Goal: Information Seeking & Learning: Learn about a topic

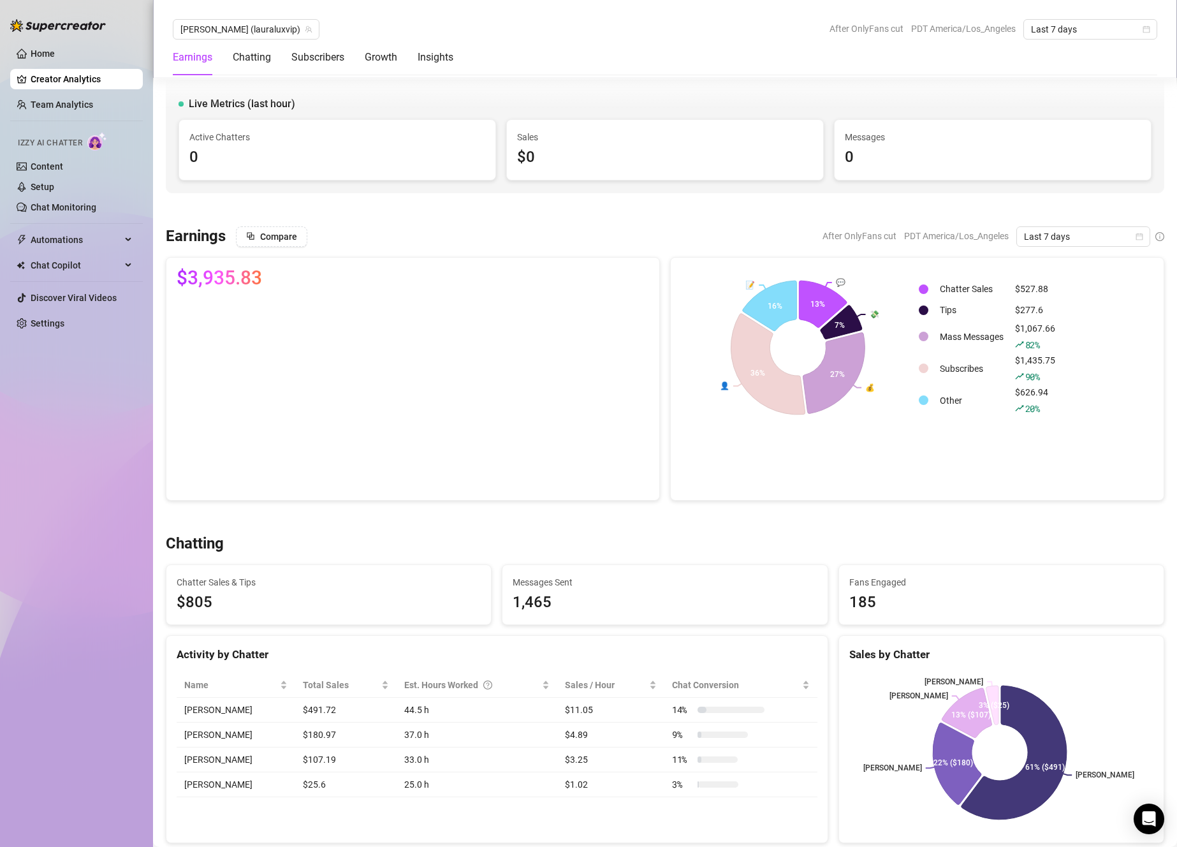
scroll to position [1117, 0]
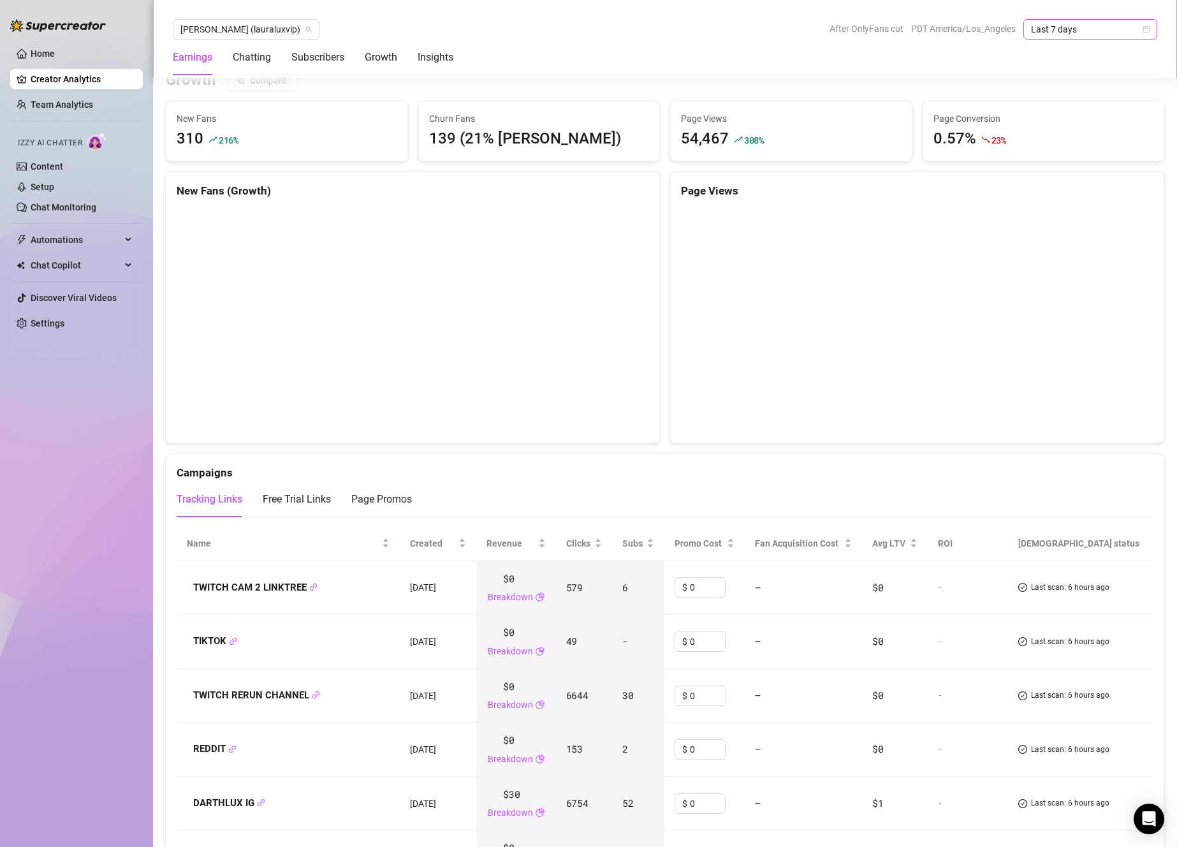
click at [1062, 31] on span "Last 7 days" at bounding box center [1090, 29] width 119 height 19
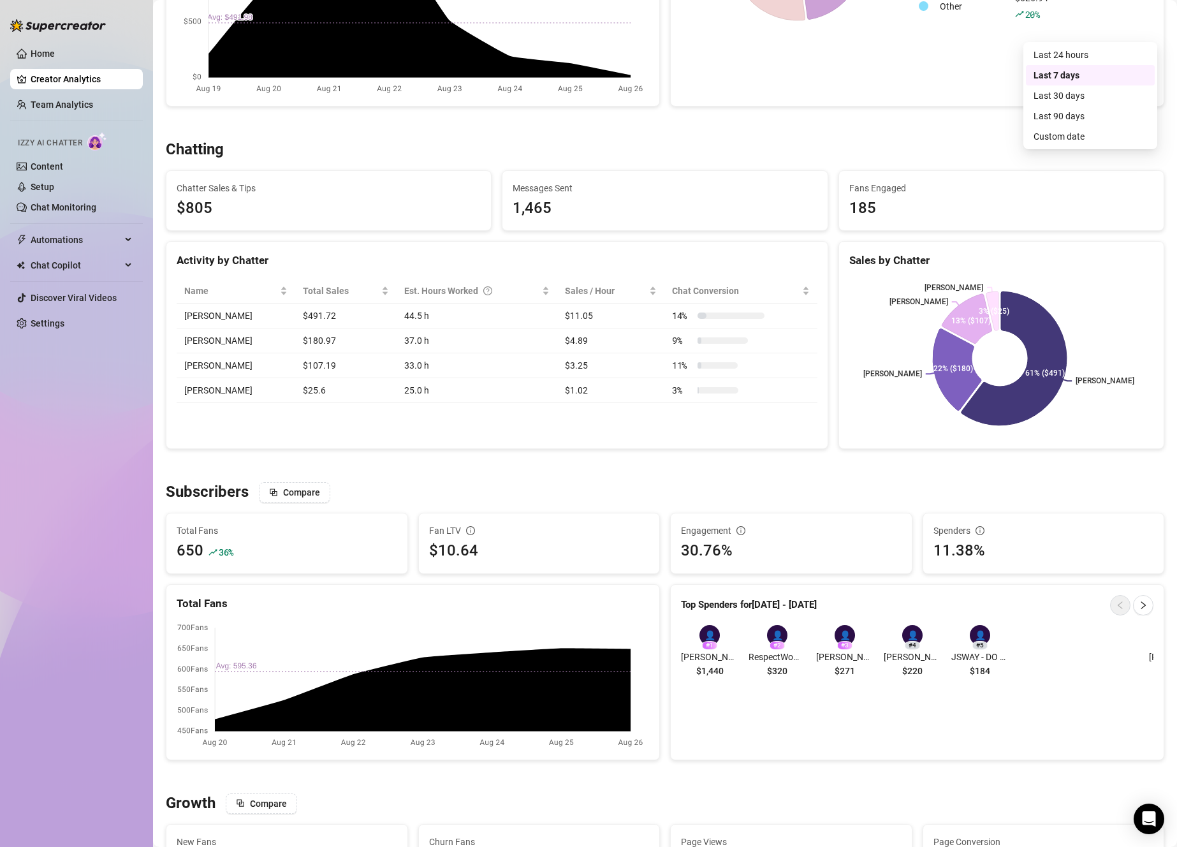
scroll to position [0, 0]
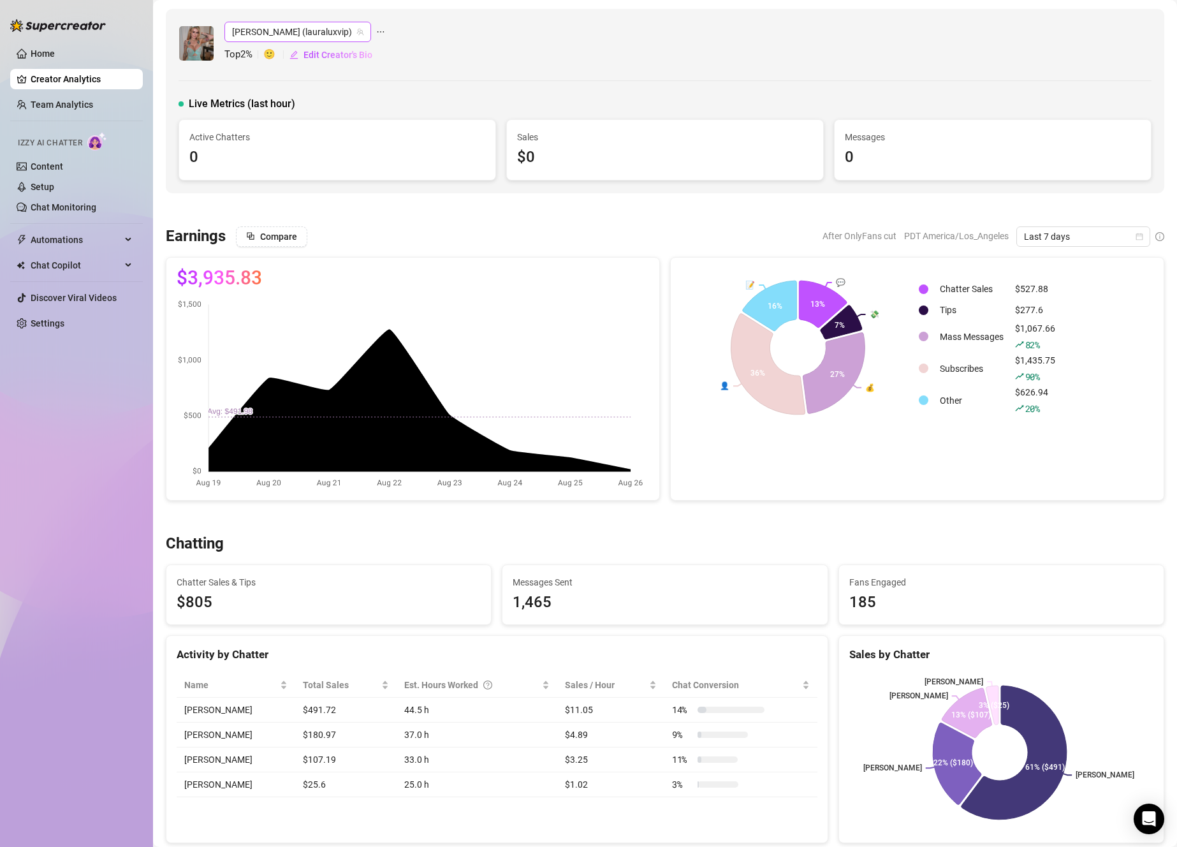
click at [258, 40] on span "[PERSON_NAME] (lauraluxvip)" at bounding box center [297, 31] width 131 height 19
click at [328, 129] on span "( lauralux )" at bounding box center [347, 124] width 38 height 14
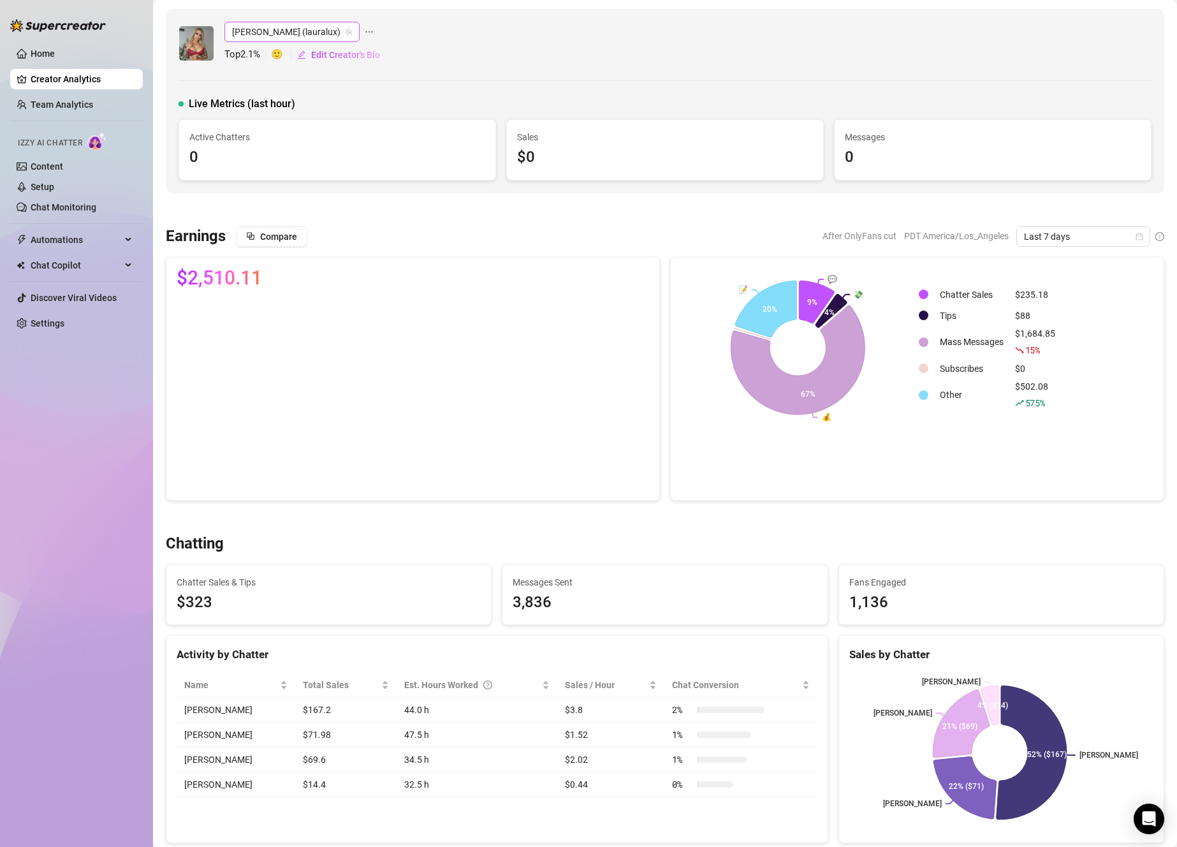
click at [246, 26] on span "[PERSON_NAME] (lauralux)" at bounding box center [292, 31] width 120 height 19
click at [318, 55] on span "( mishamai )" at bounding box center [321, 58] width 45 height 14
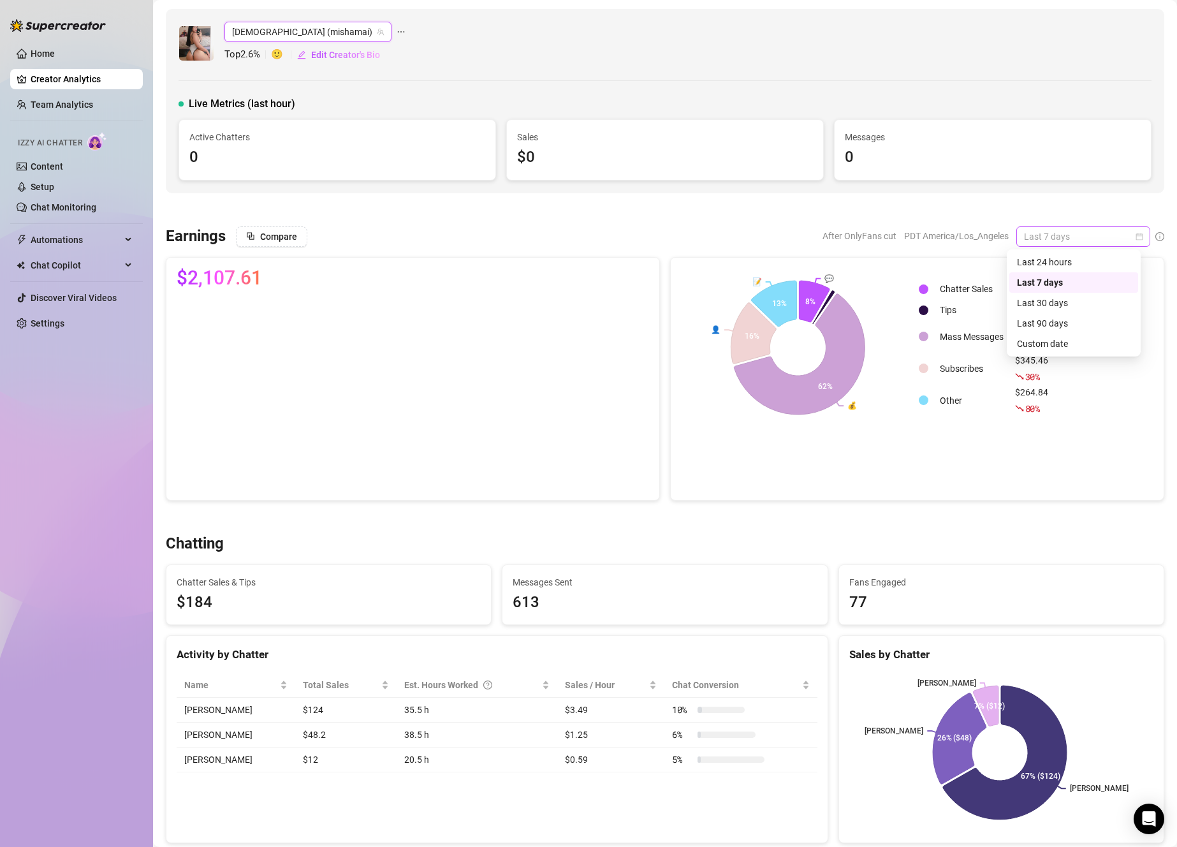
click at [1024, 239] on span "Last 7 days" at bounding box center [1083, 236] width 119 height 19
click at [1054, 302] on div "Last 30 days" at bounding box center [1074, 303] width 114 height 14
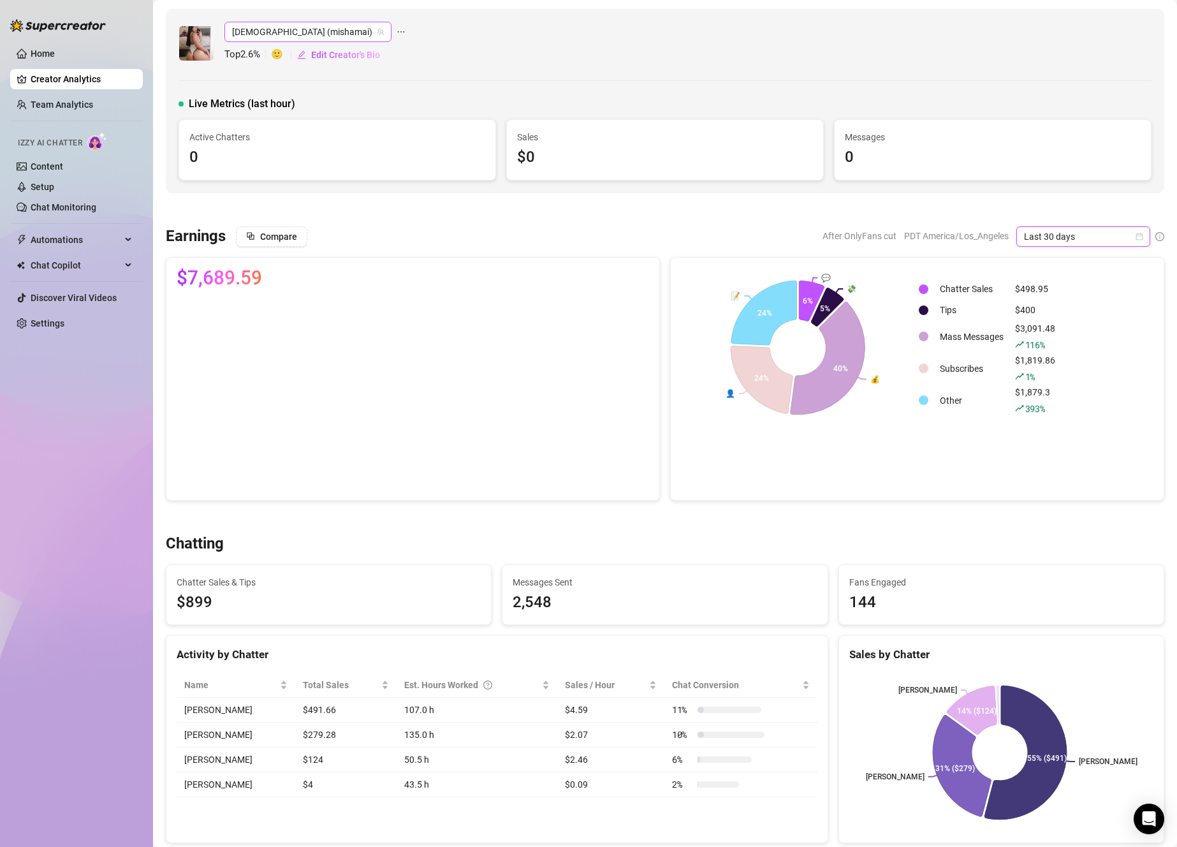
click at [282, 34] on span "[DEMOGRAPHIC_DATA] (mishamai)" at bounding box center [308, 31] width 152 height 19
click at [328, 77] on span "( emilysears )" at bounding box center [352, 80] width 48 height 14
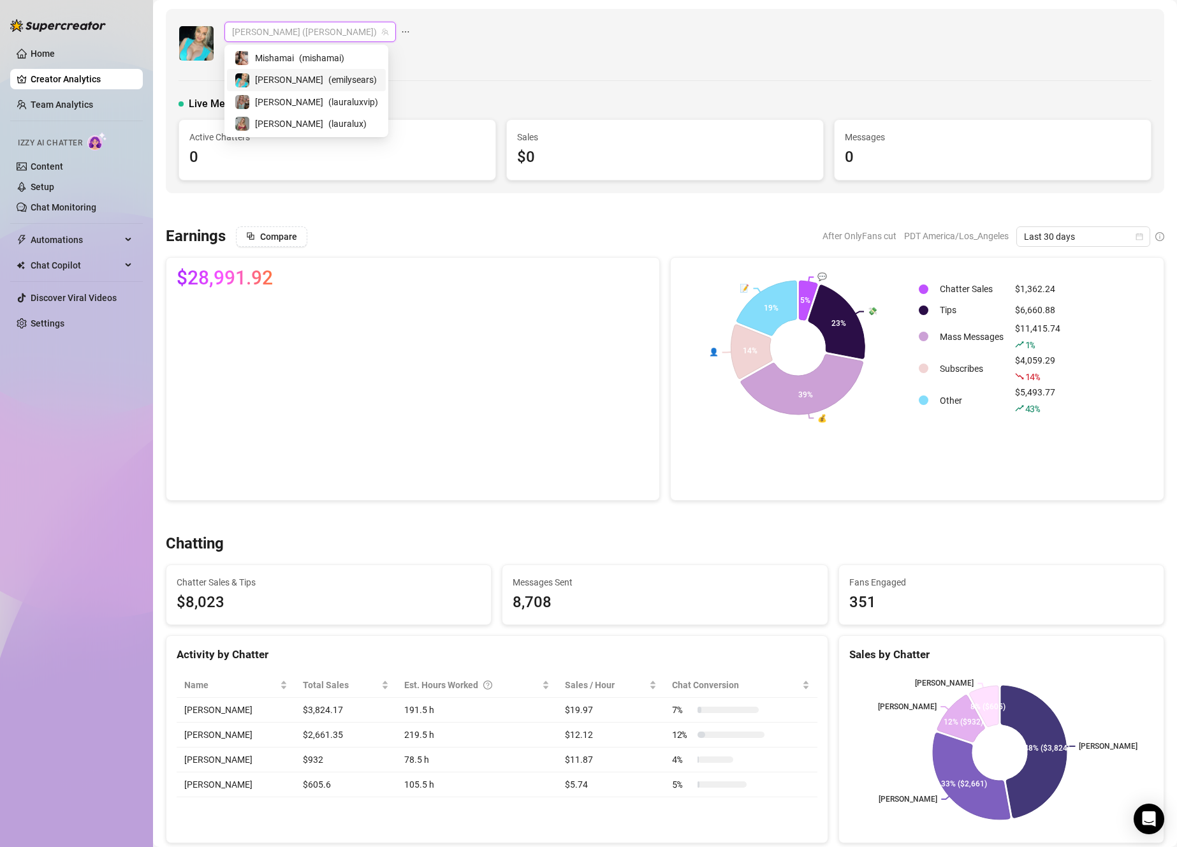
click at [228, 25] on div "[PERSON_NAME] ([PERSON_NAME])" at bounding box center [310, 32] width 172 height 20
click at [260, 103] on span "[PERSON_NAME]" at bounding box center [289, 102] width 68 height 14
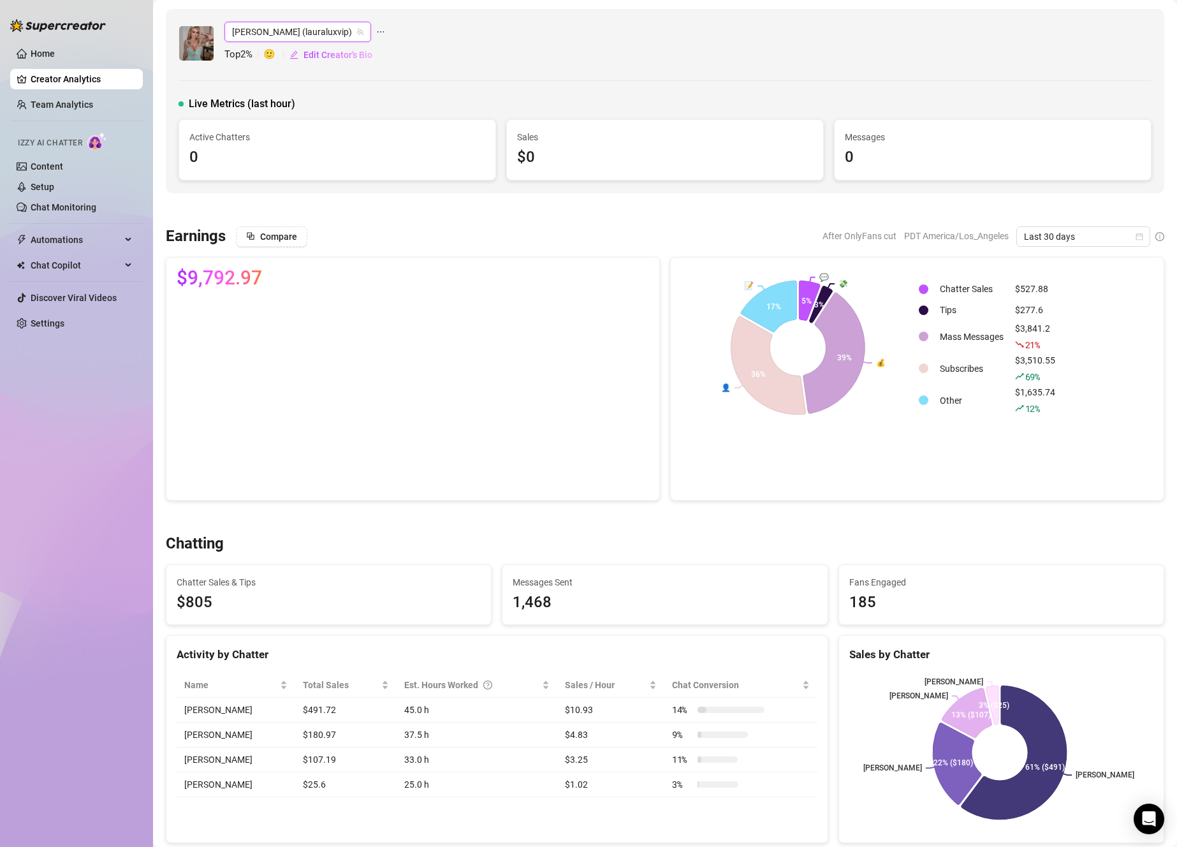
click at [268, 31] on span "[PERSON_NAME] (lauraluxvip)" at bounding box center [297, 31] width 131 height 19
click at [276, 59] on span "Mishamai" at bounding box center [274, 58] width 39 height 14
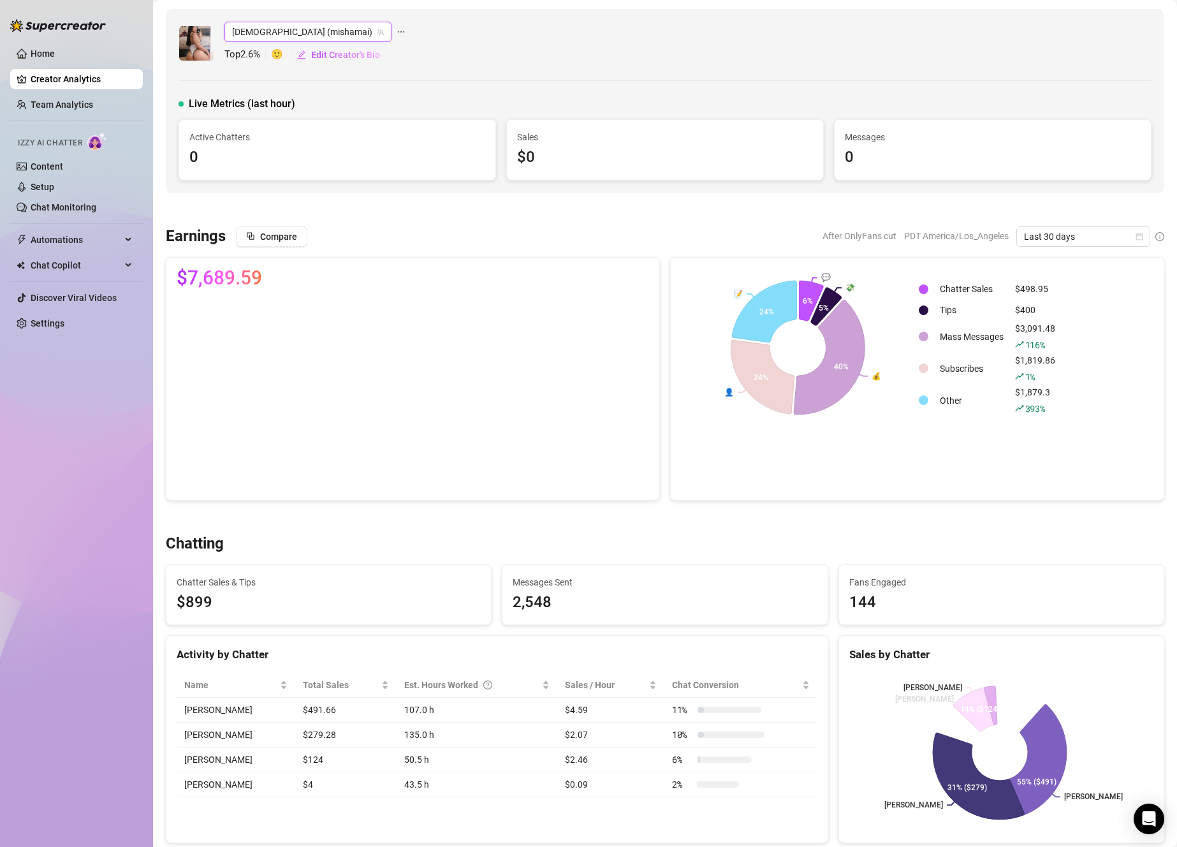
click at [275, 33] on span "[DEMOGRAPHIC_DATA] (mishamai)" at bounding box center [308, 31] width 152 height 19
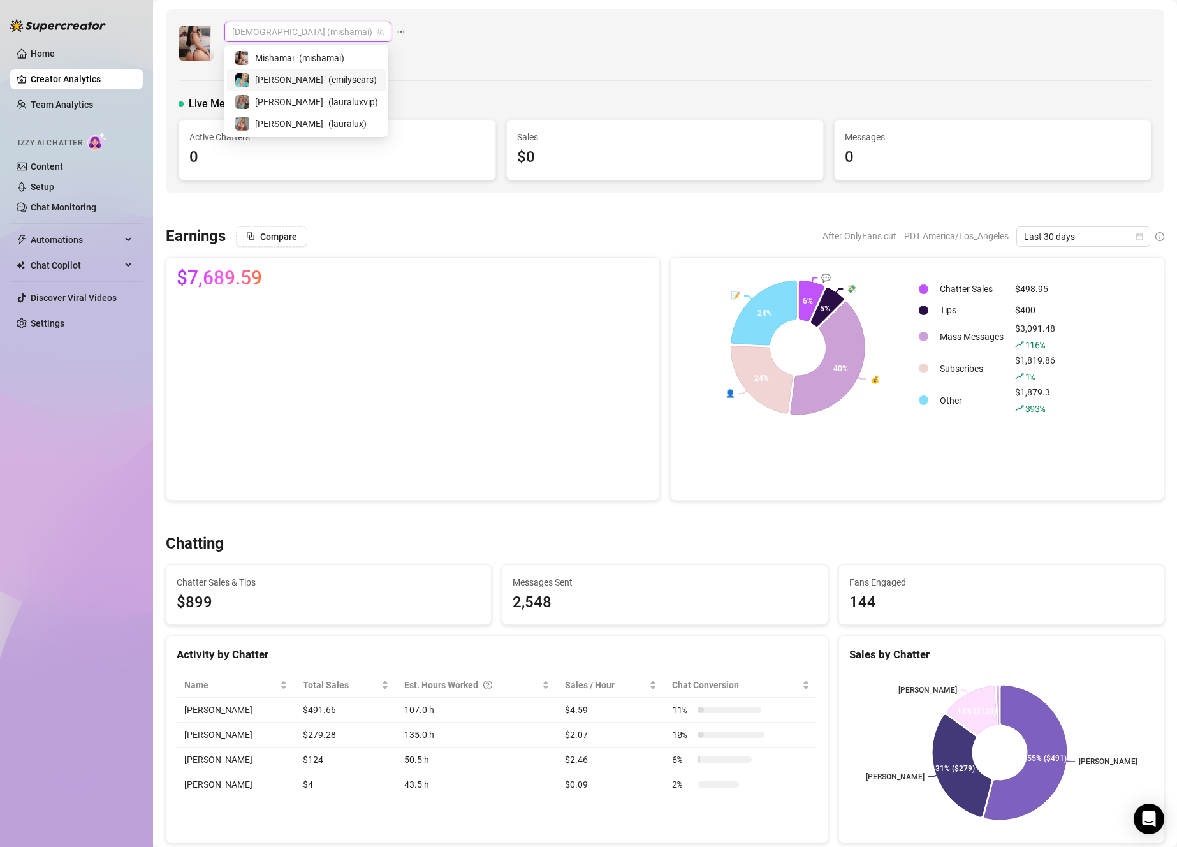
click at [273, 76] on span "[PERSON_NAME]" at bounding box center [289, 80] width 68 height 14
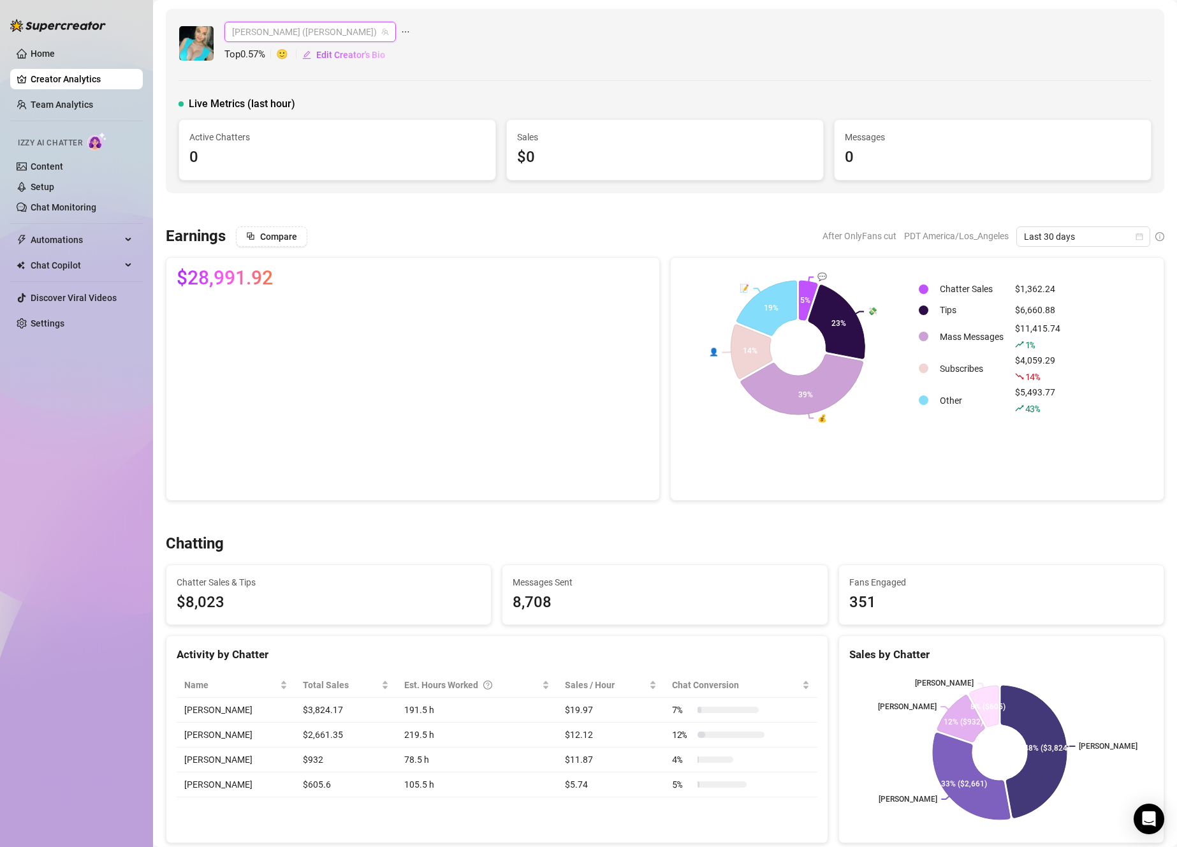
click at [264, 24] on span "[PERSON_NAME] ([PERSON_NAME])" at bounding box center [310, 31] width 156 height 19
click at [328, 102] on span "( lauraluxvip )" at bounding box center [353, 102] width 50 height 14
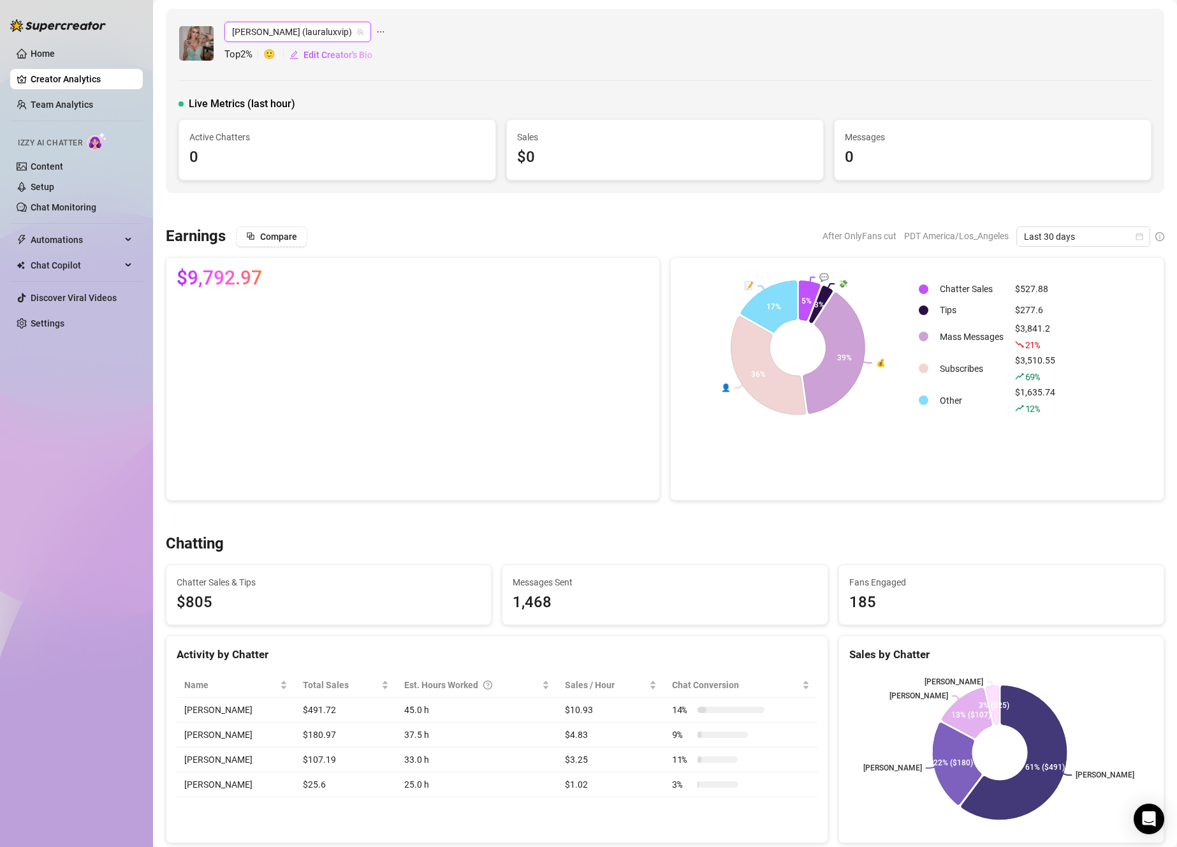
click at [252, 40] on span "[PERSON_NAME] (lauraluxvip)" at bounding box center [297, 31] width 131 height 19
click at [276, 121] on span "[PERSON_NAME]" at bounding box center [289, 124] width 68 height 14
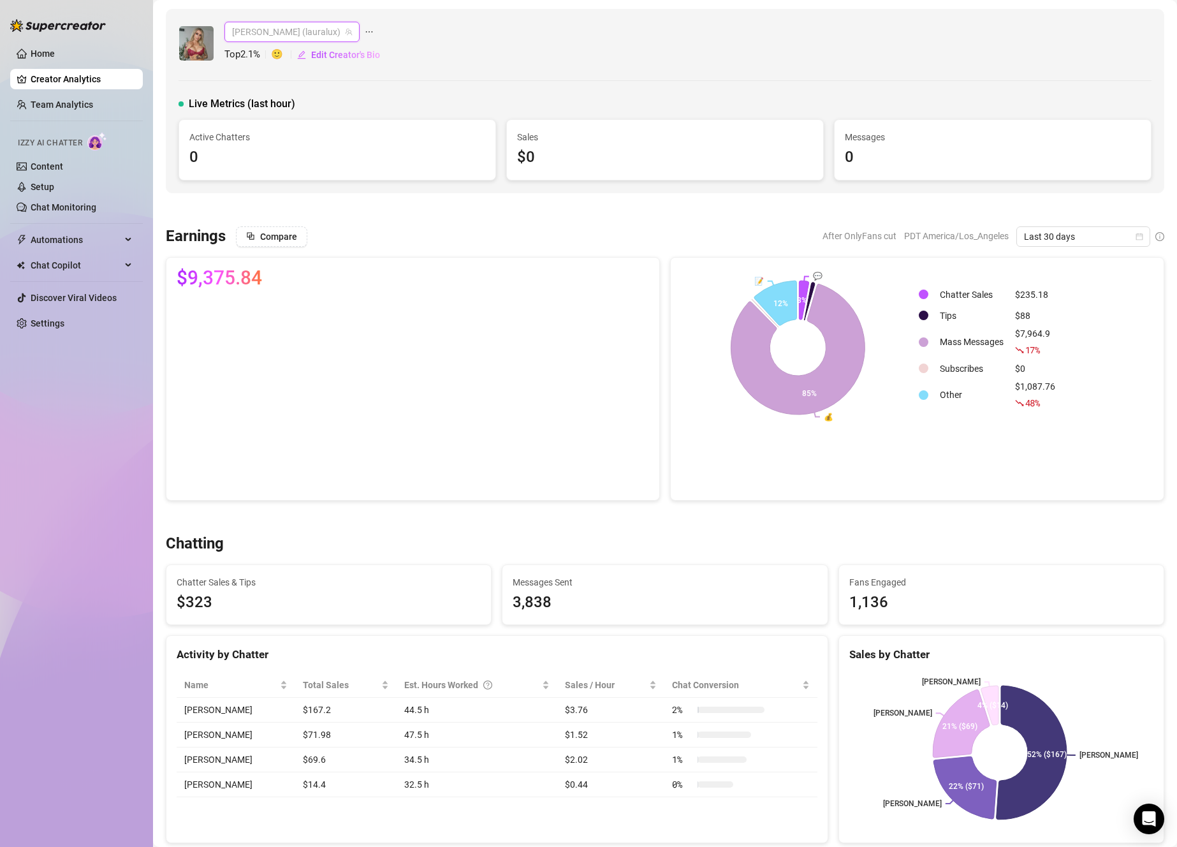
click at [253, 26] on span "[PERSON_NAME] (lauralux)" at bounding box center [292, 31] width 120 height 19
click at [272, 103] on span "[PERSON_NAME]" at bounding box center [289, 102] width 68 height 14
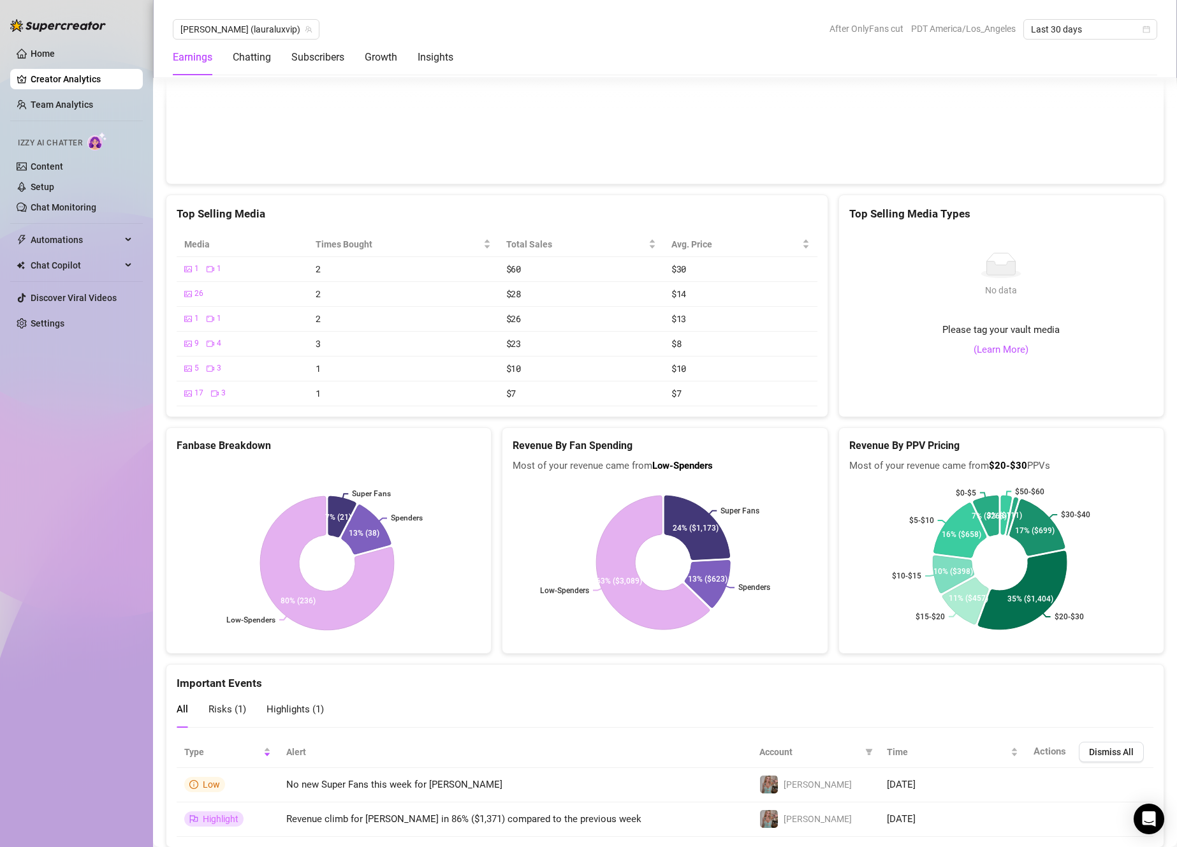
scroll to position [2328, 0]
